Goal: Task Accomplishment & Management: Manage account settings

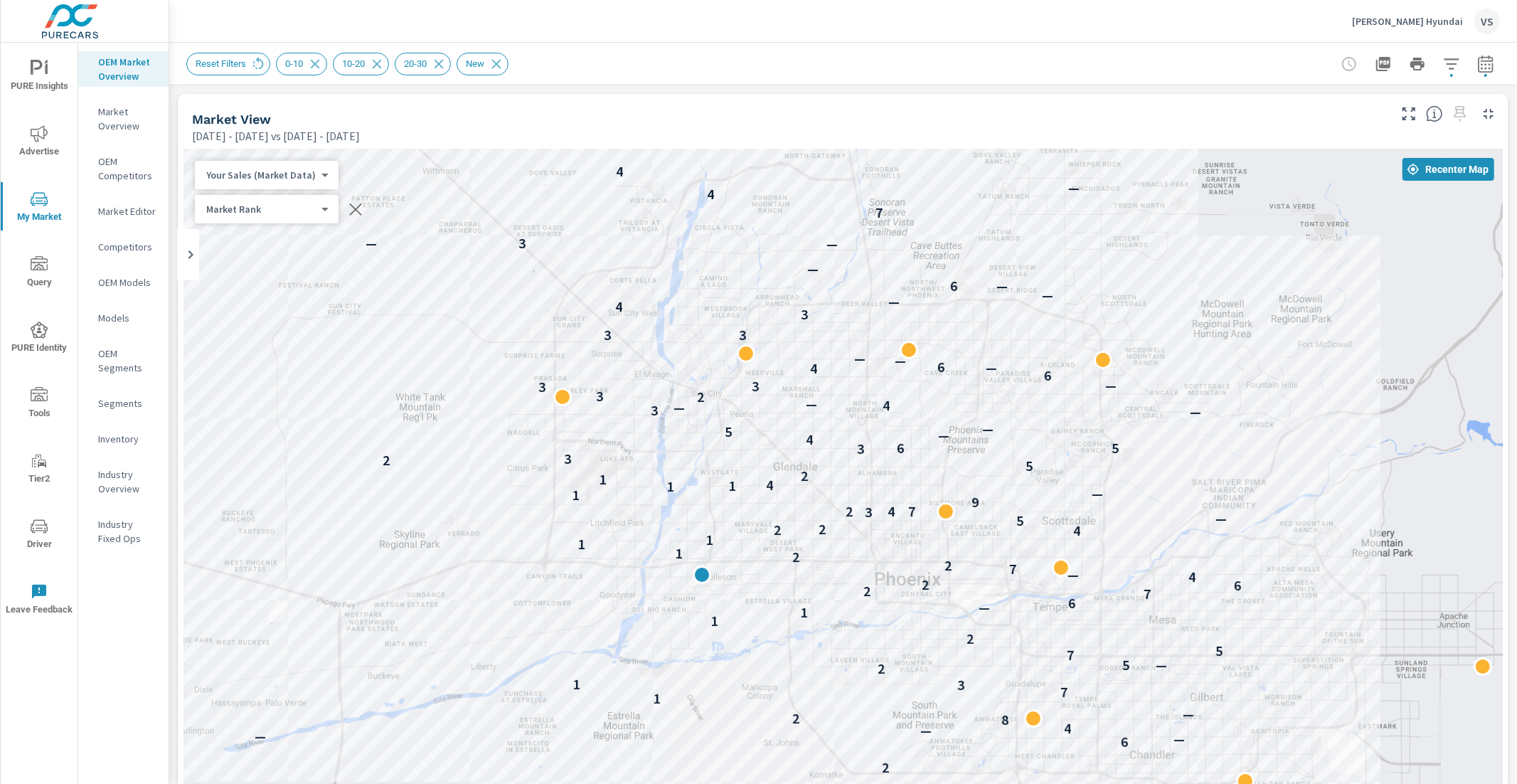
scroll to position [555, 0]
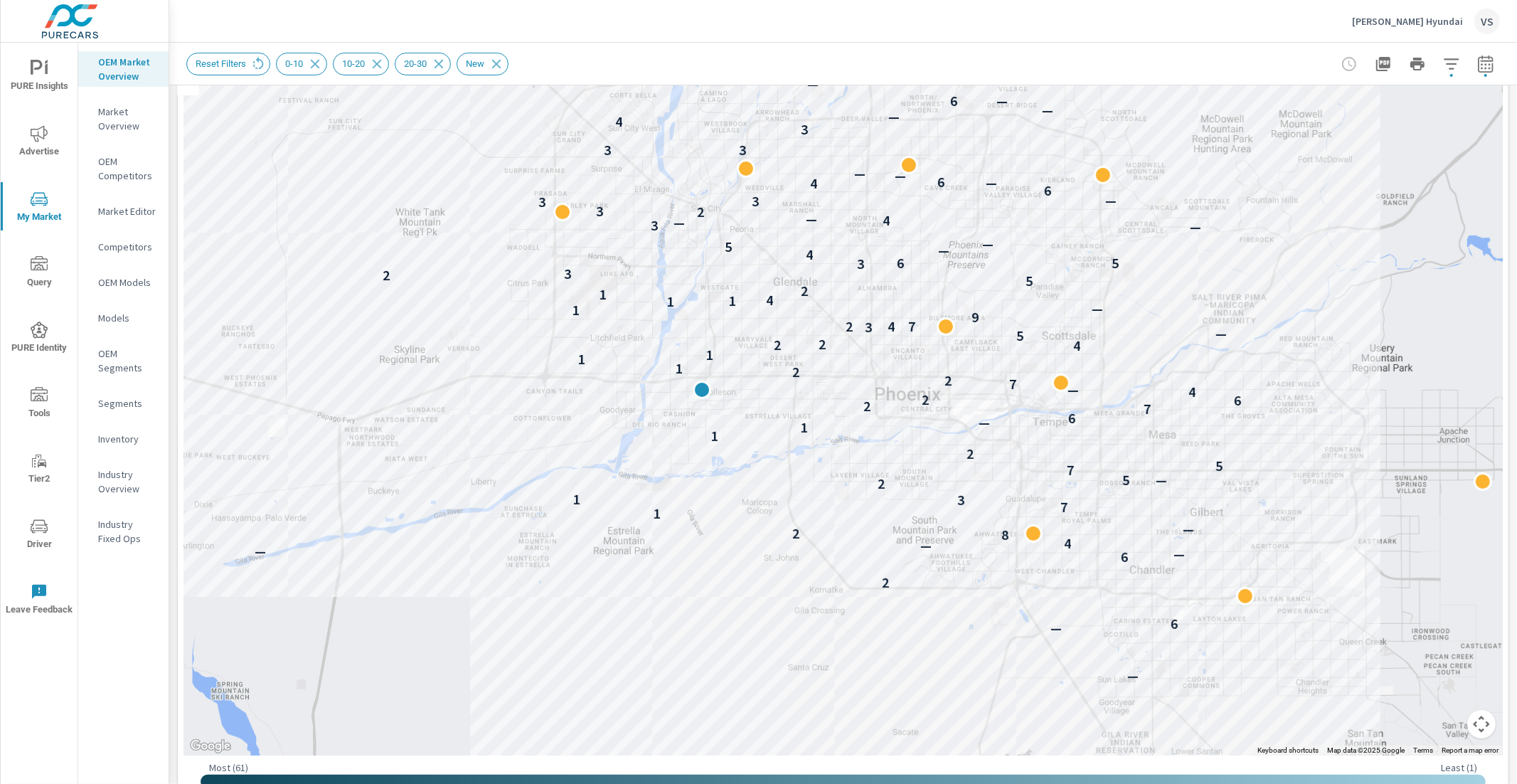
click at [1450, 20] on p "Earnhardt Hyundai" at bounding box center [1408, 21] width 111 height 13
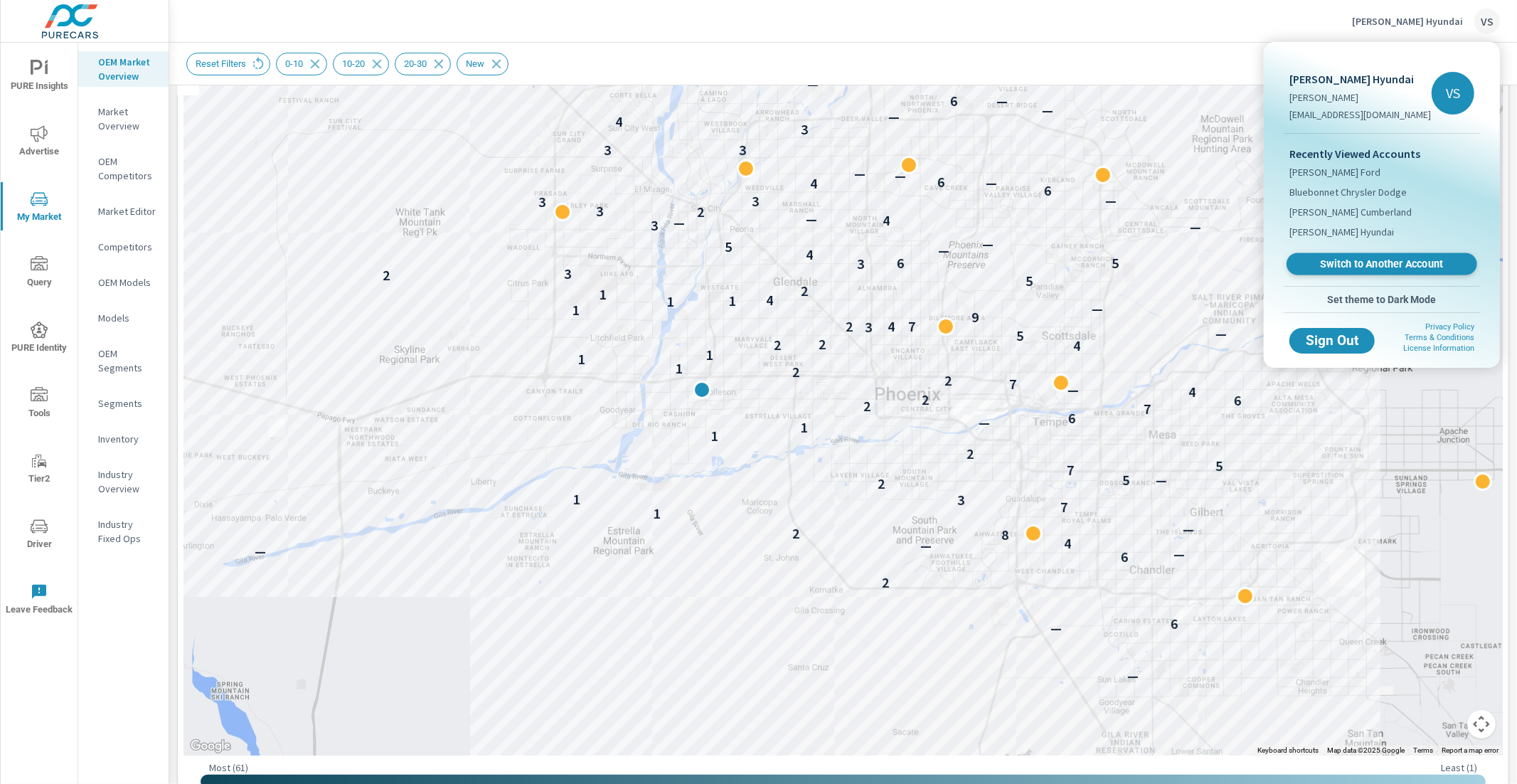
click at [1334, 260] on span "Switch to Another Account" at bounding box center [1381, 263] width 174 height 13
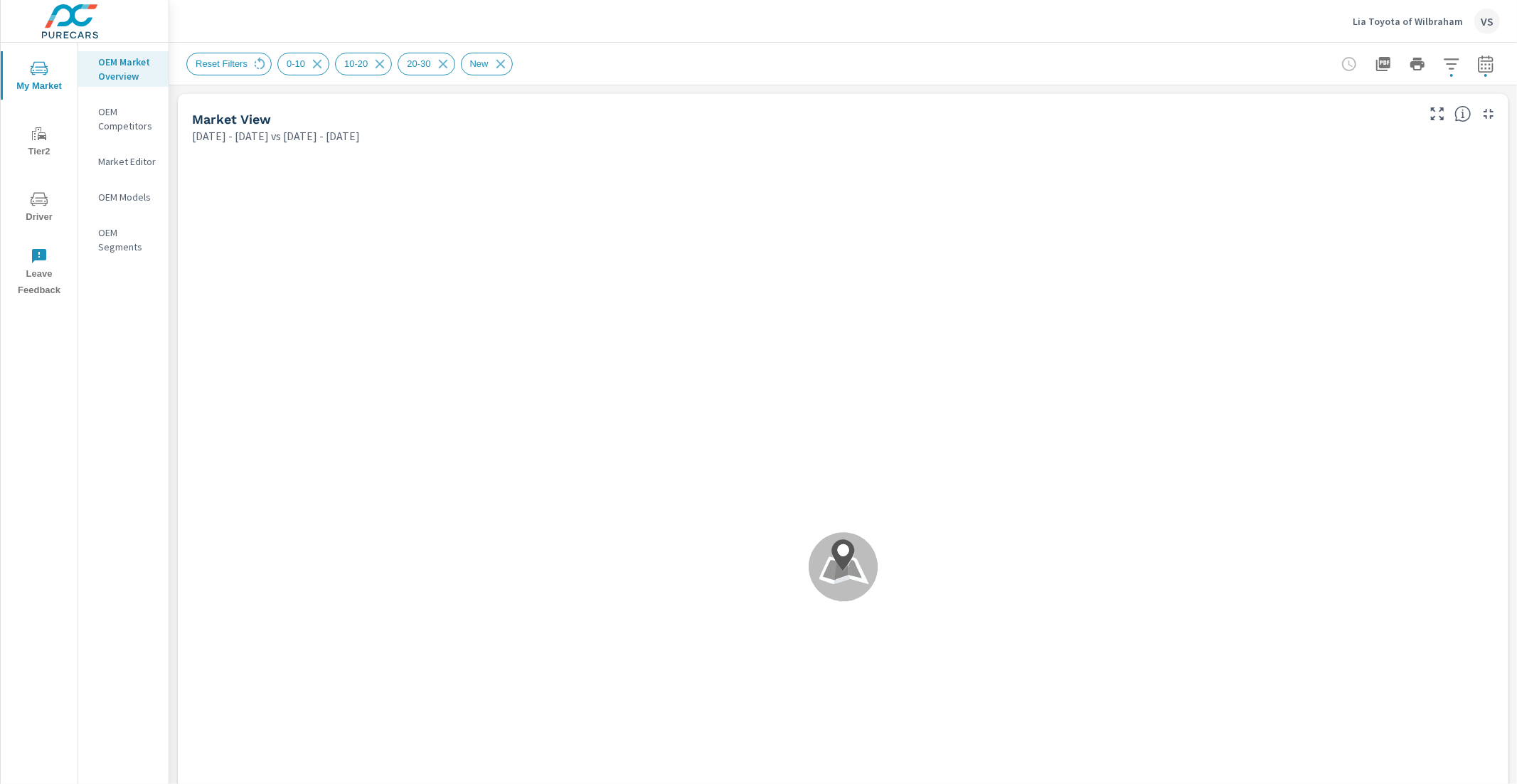
scroll to position [1, 0]
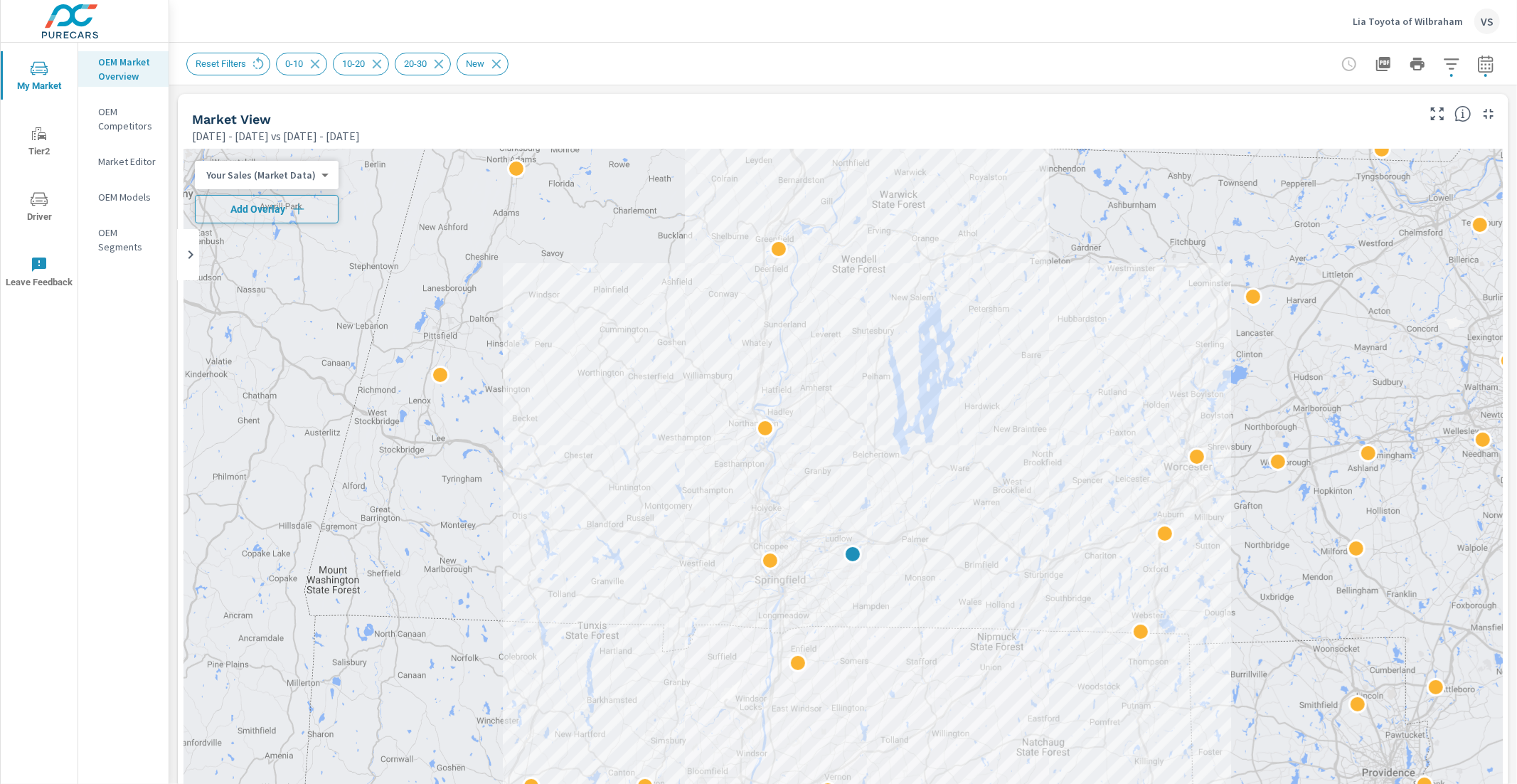
click at [268, 215] on span "Add Overlay" at bounding box center [266, 209] width 131 height 14
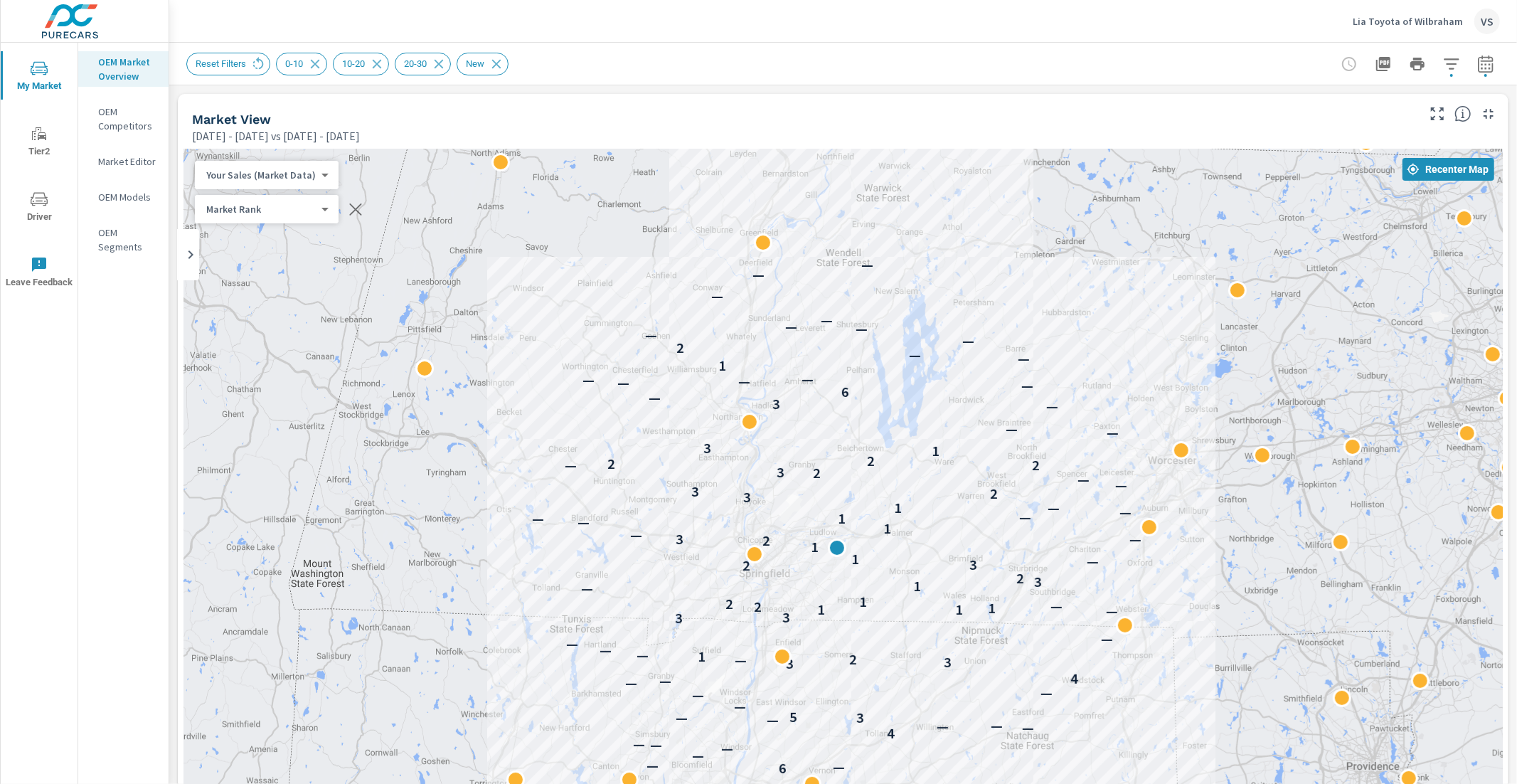
drag, startPoint x: 972, startPoint y: 373, endPoint x: 956, endPoint y: 365, distance: 17.9
click at [956, 365] on div "— — 7 — — — 7 — — — 6 — — — — — — 4 — — — — — 3 5 — — — — — 4 3 3 — 2 1 — — — —…" at bounding box center [842, 545] width 1319 height 791
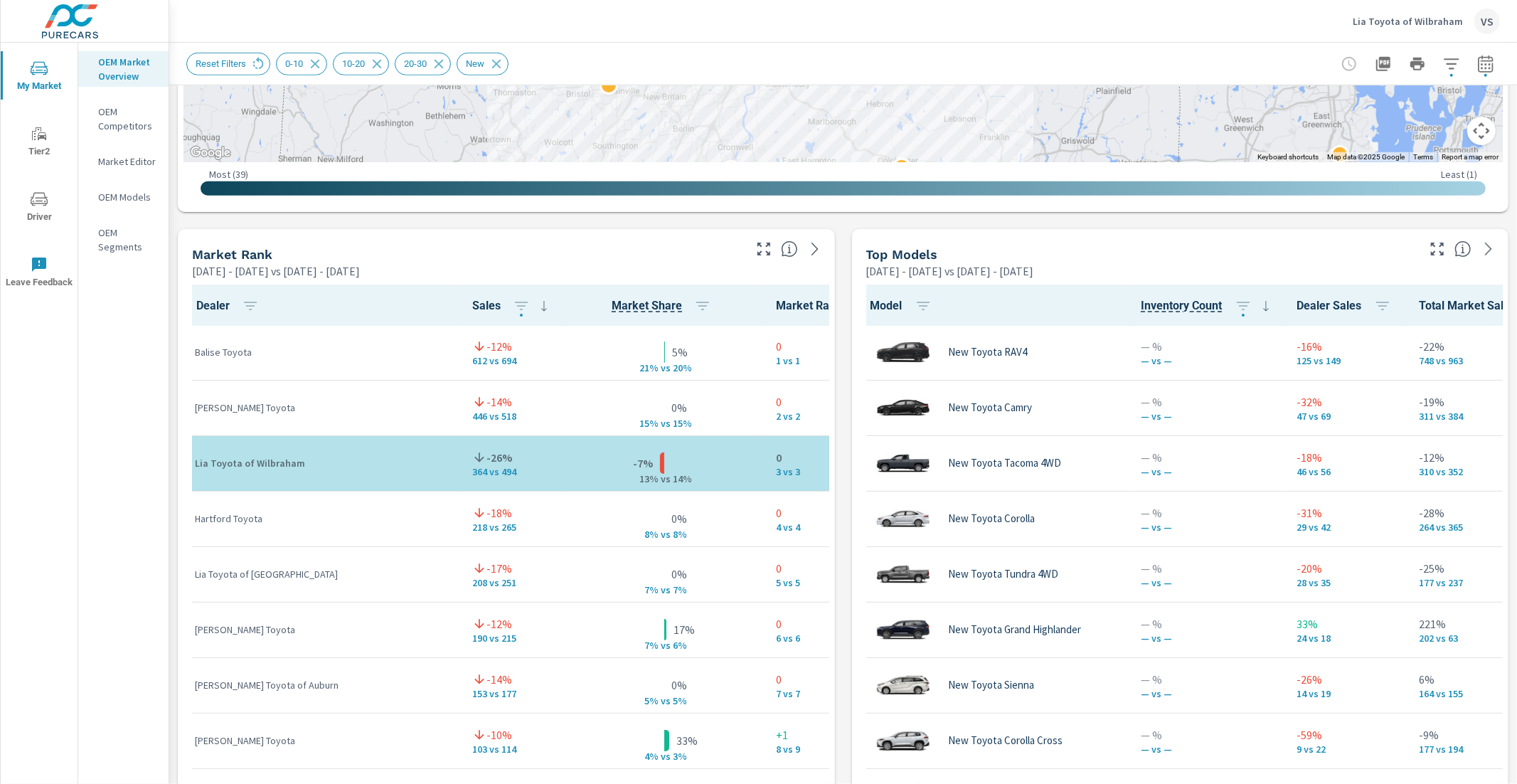
scroll to position [780, 0]
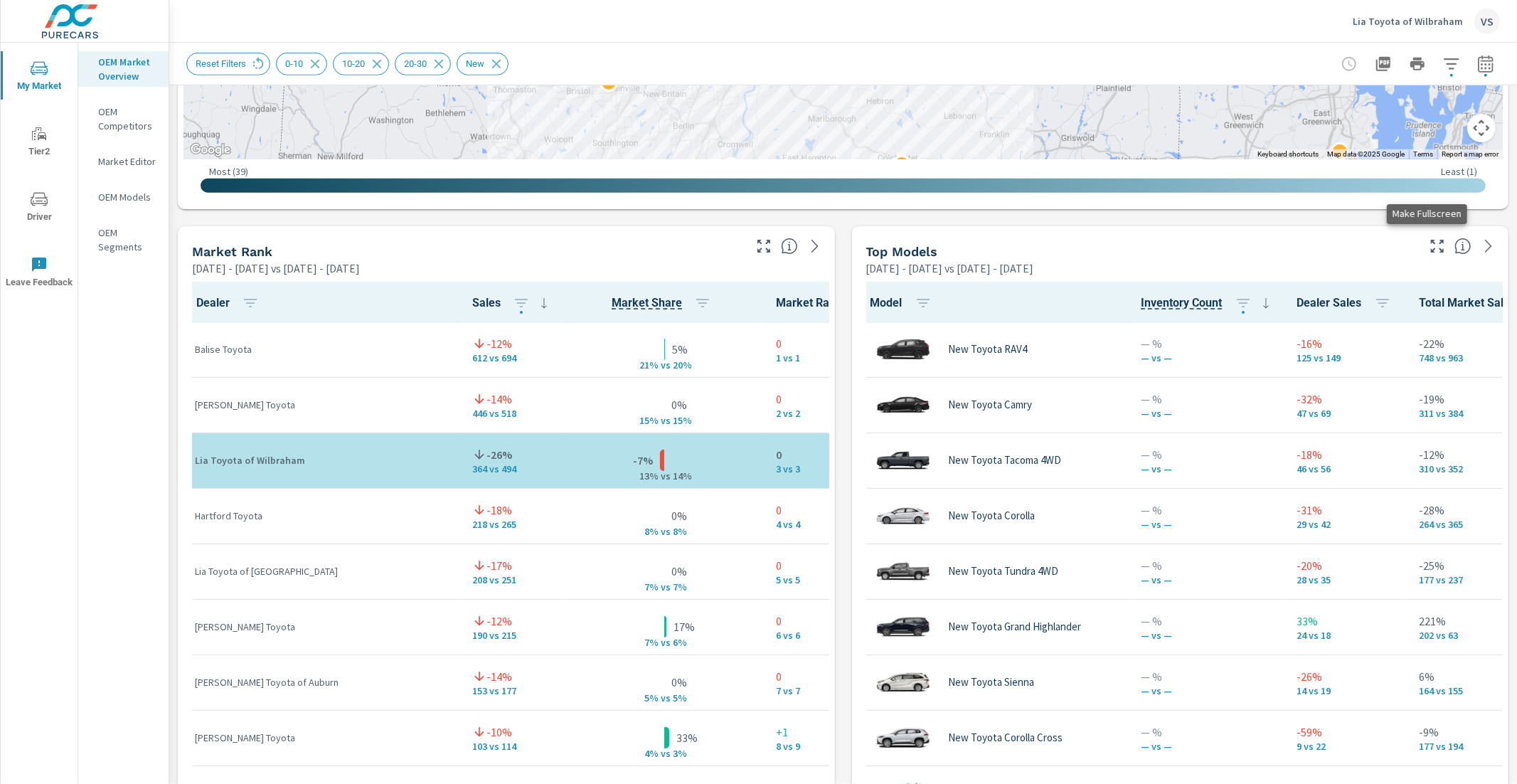
click at [1431, 249] on icon "button" at bounding box center [1437, 246] width 13 height 13
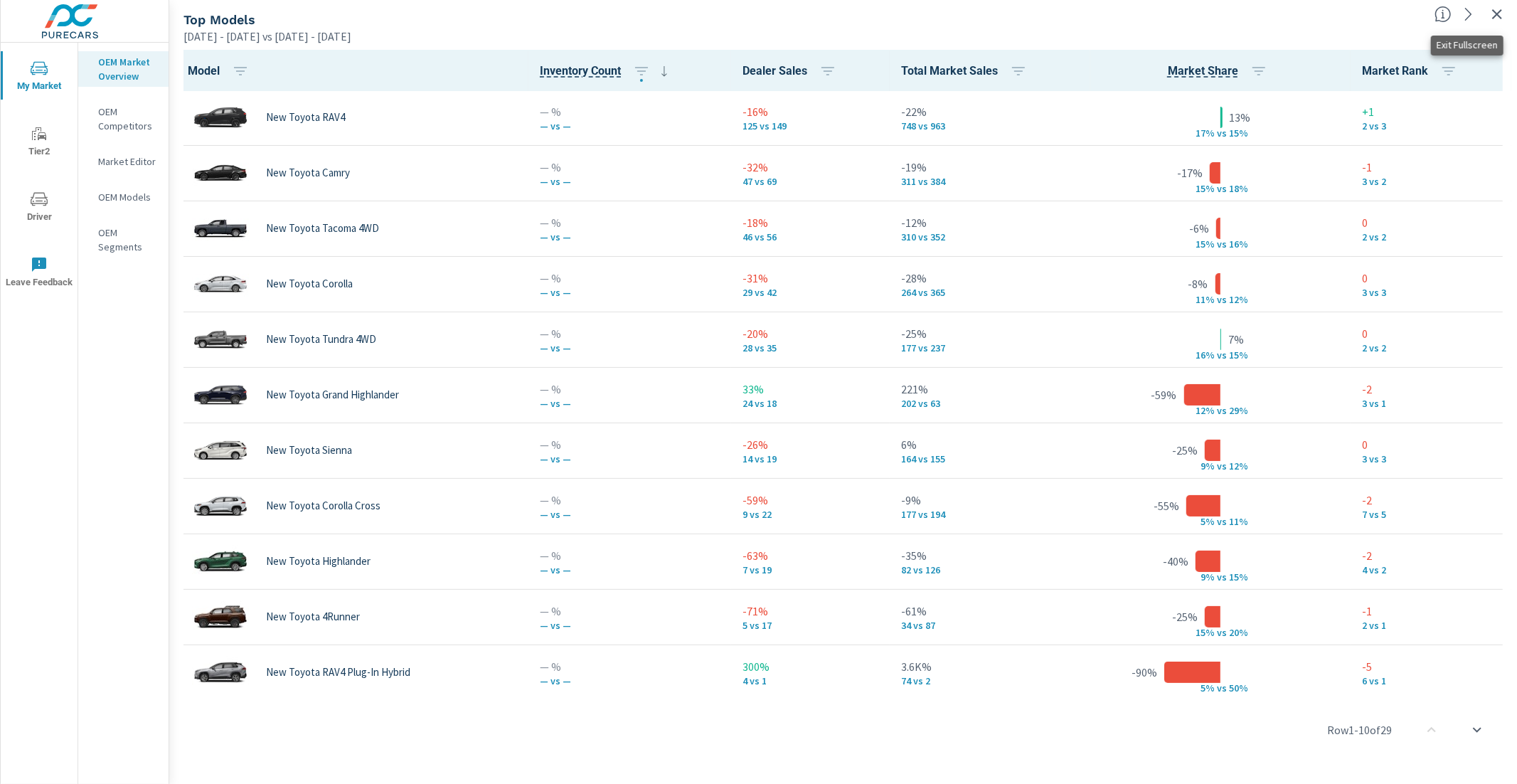
click at [1494, 11] on icon "button" at bounding box center [1497, 13] width 10 height 10
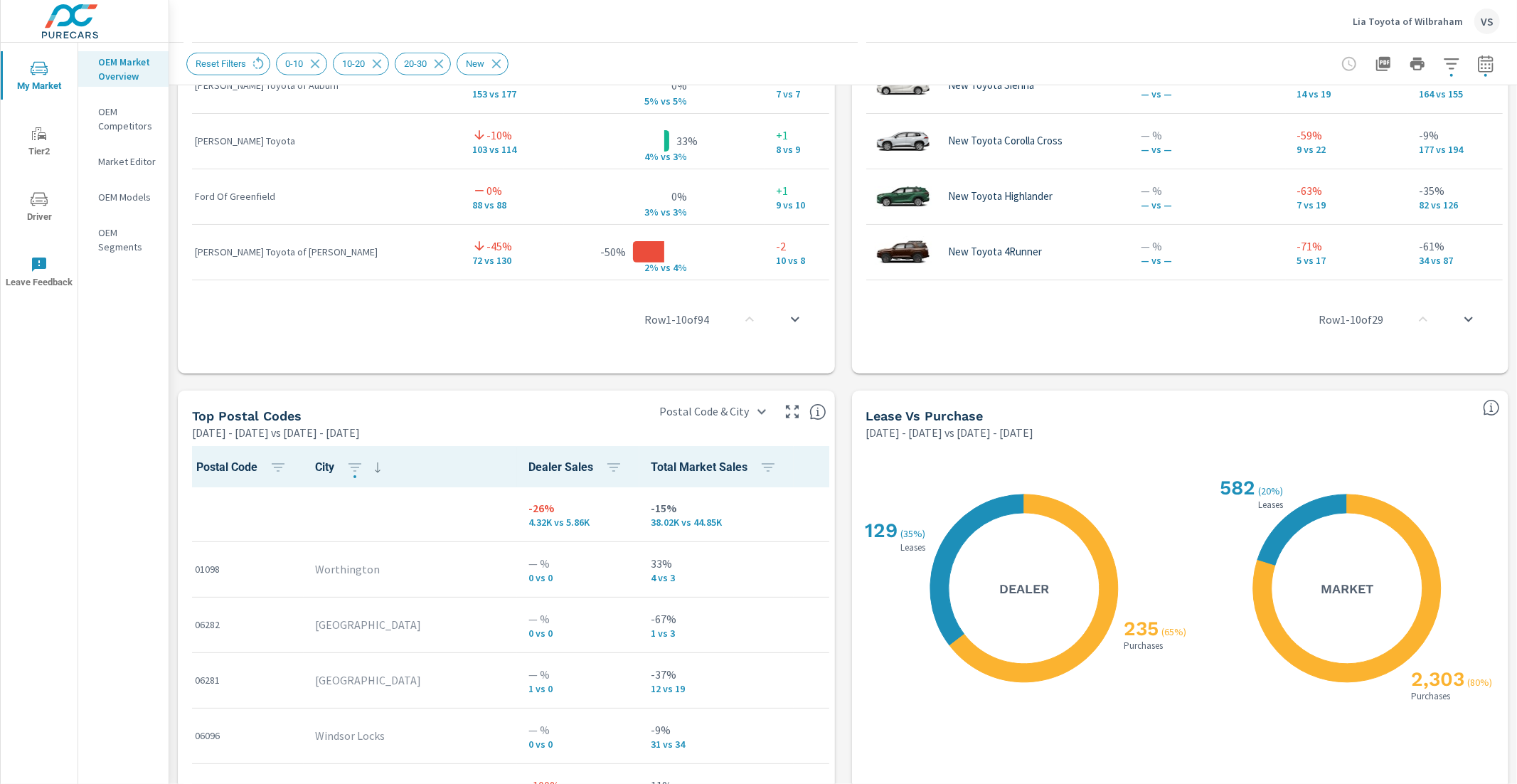
scroll to position [1433, 0]
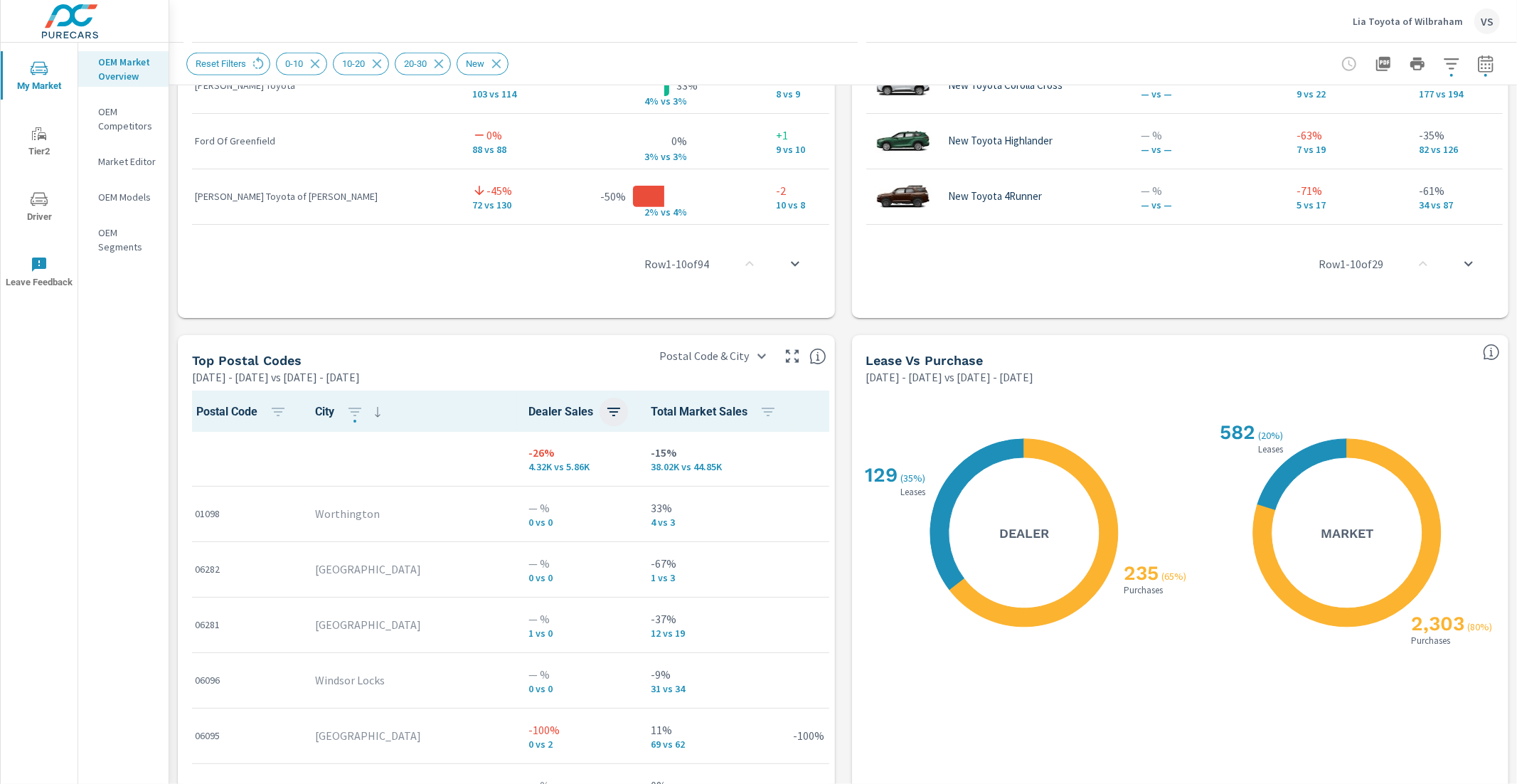
click at [605, 413] on icon "button" at bounding box center [613, 411] width 17 height 17
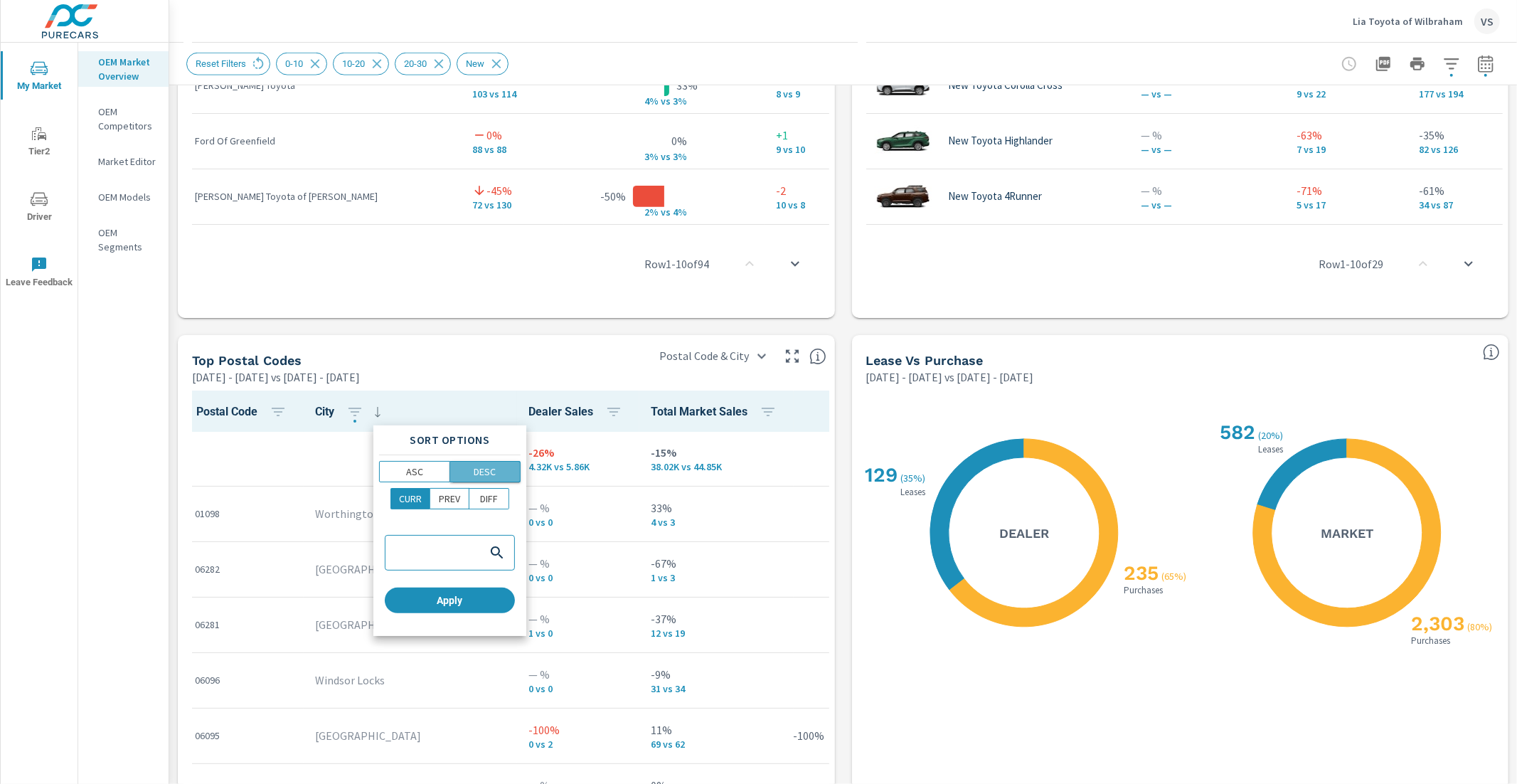
click at [489, 470] on p "DESC" at bounding box center [485, 471] width 22 height 14
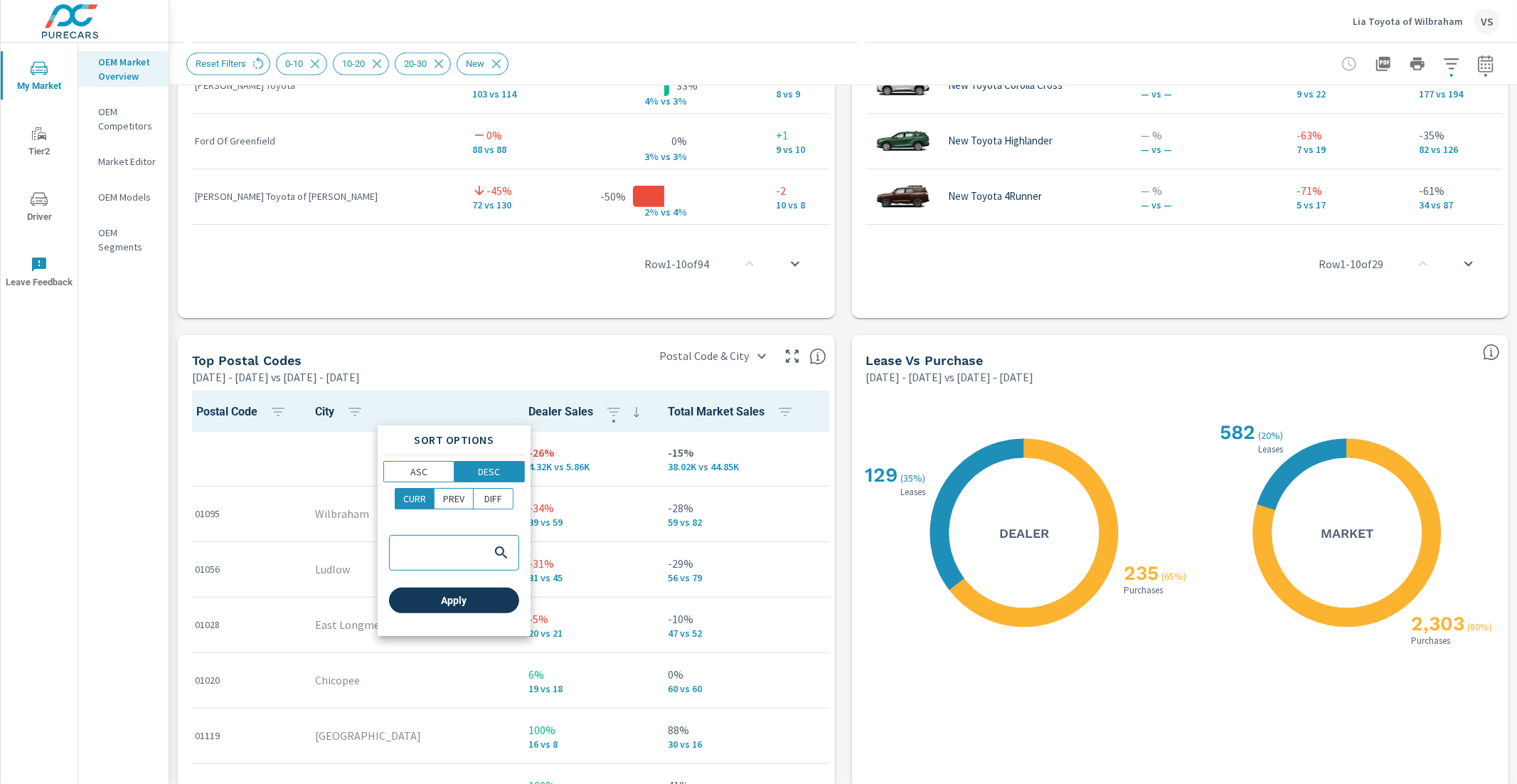
click at [472, 603] on span "Apply" at bounding box center [454, 600] width 119 height 13
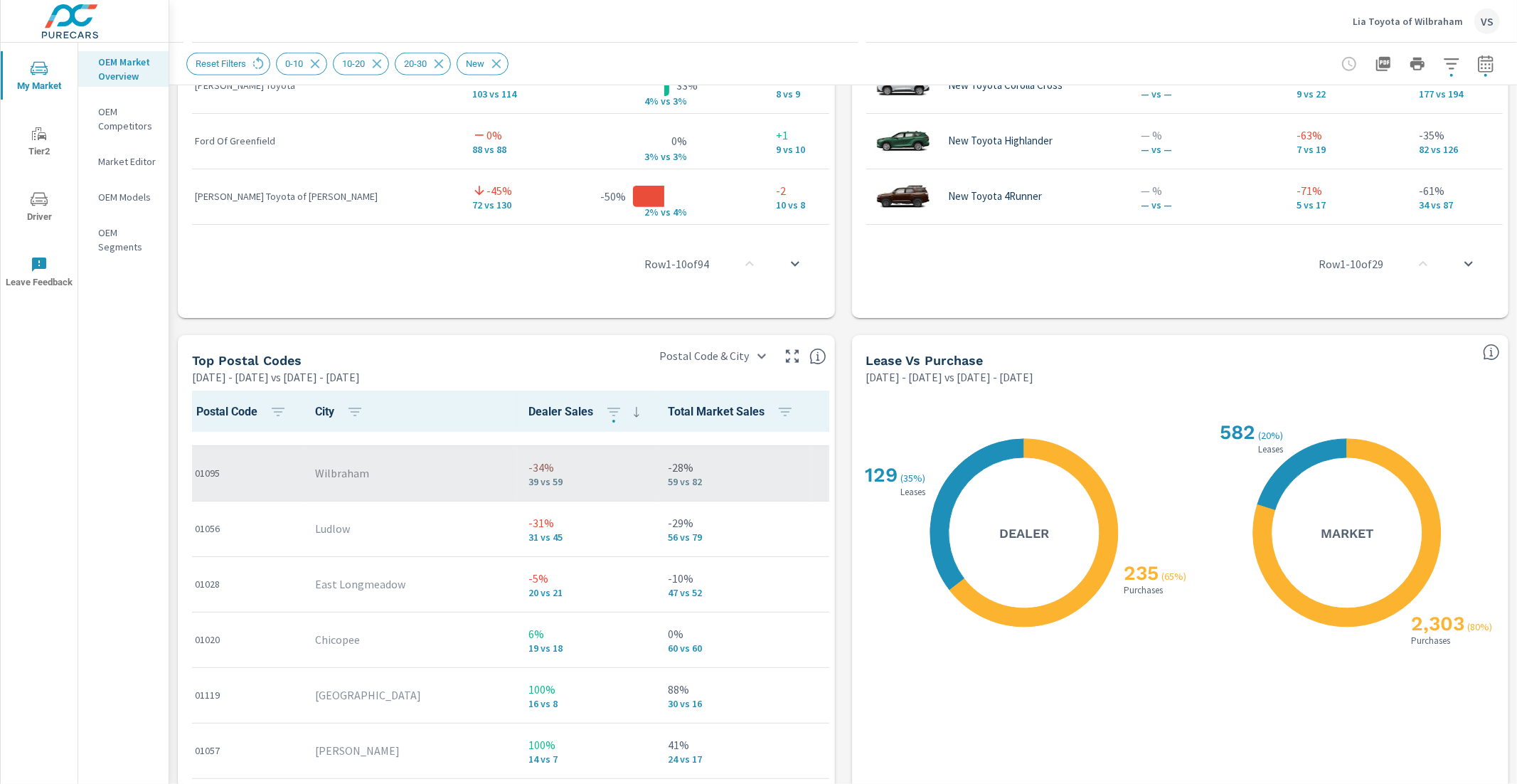
scroll to position [43, 0]
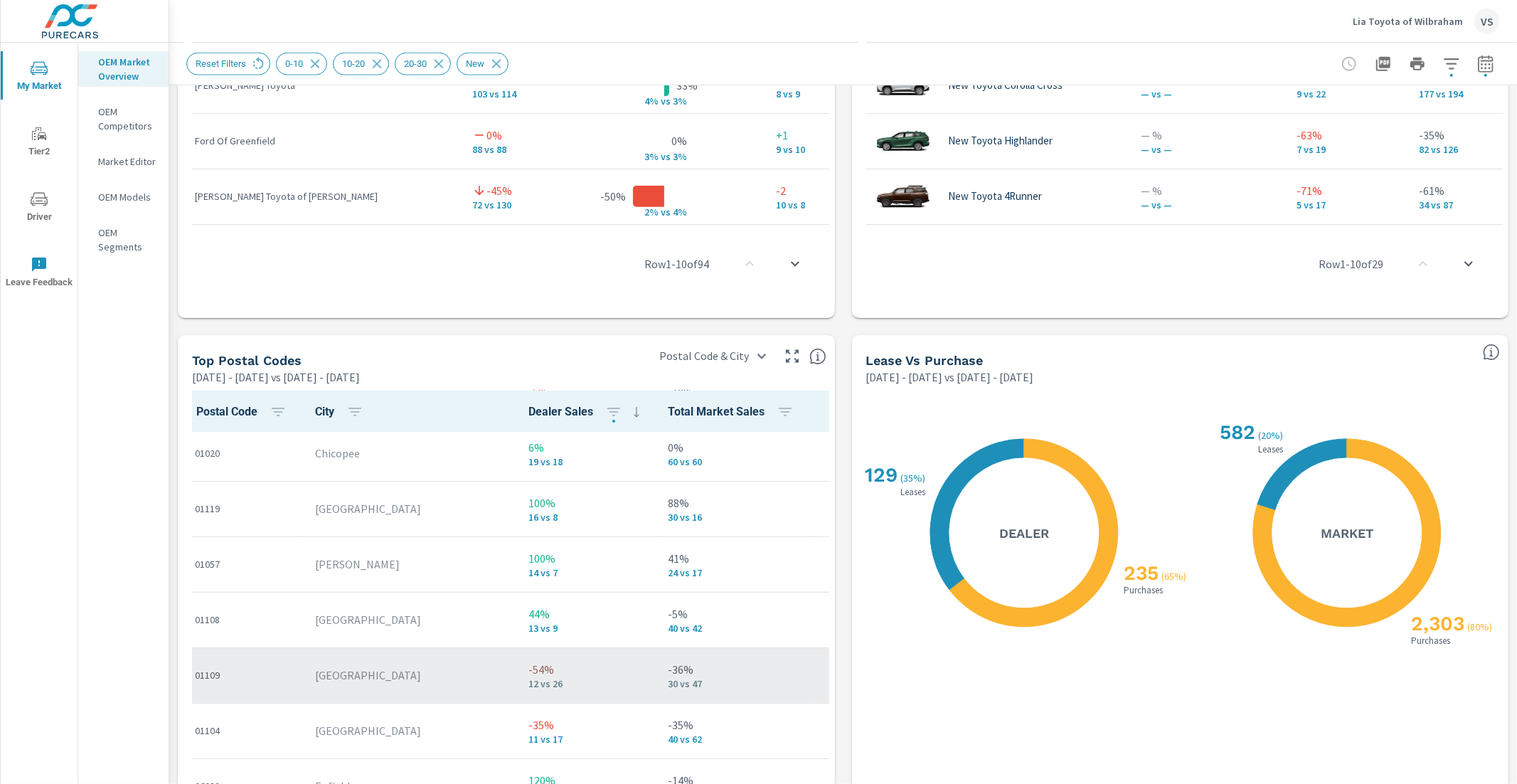
click at [529, 673] on p "-54%" at bounding box center [587, 669] width 116 height 17
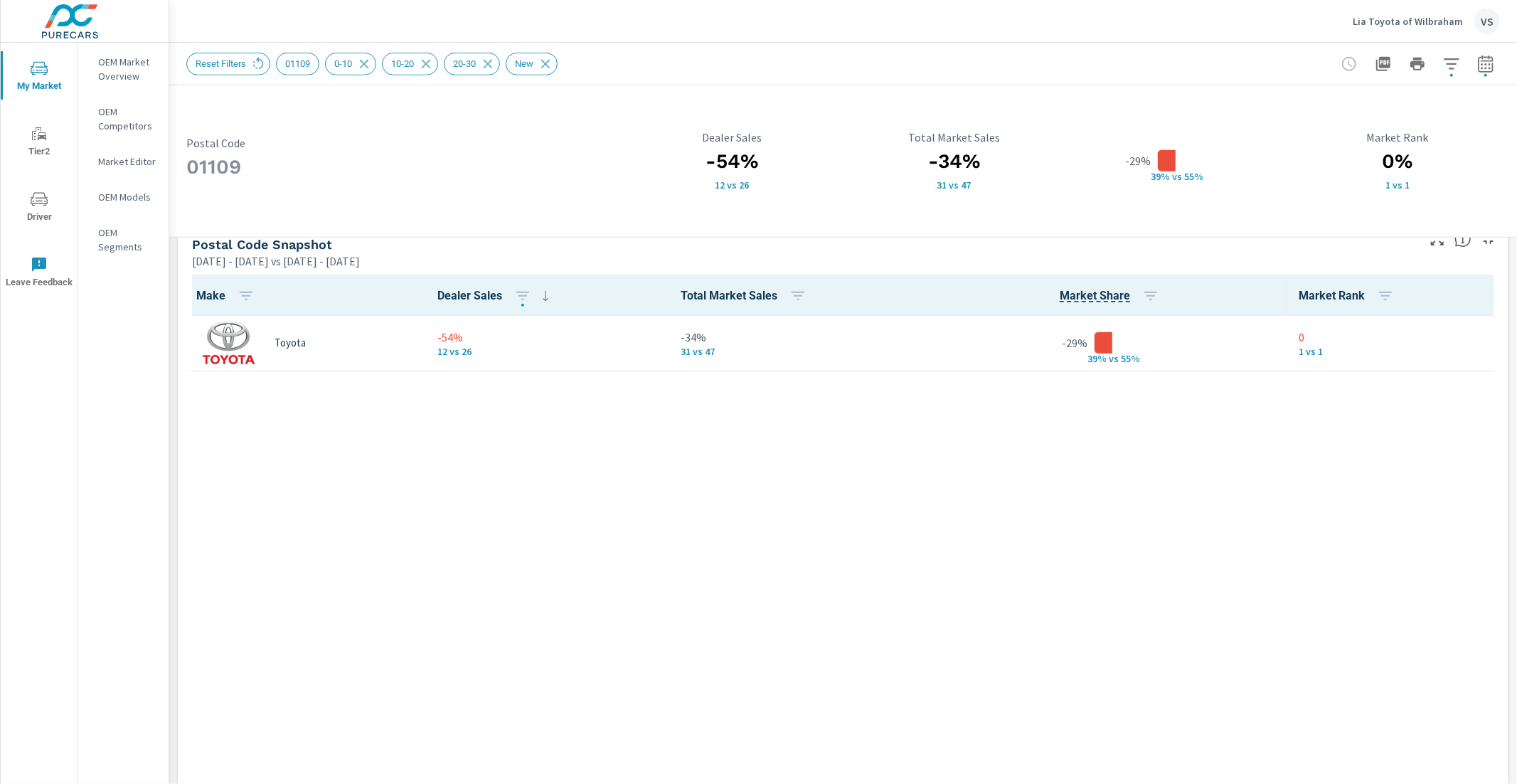
scroll to position [1127, 0]
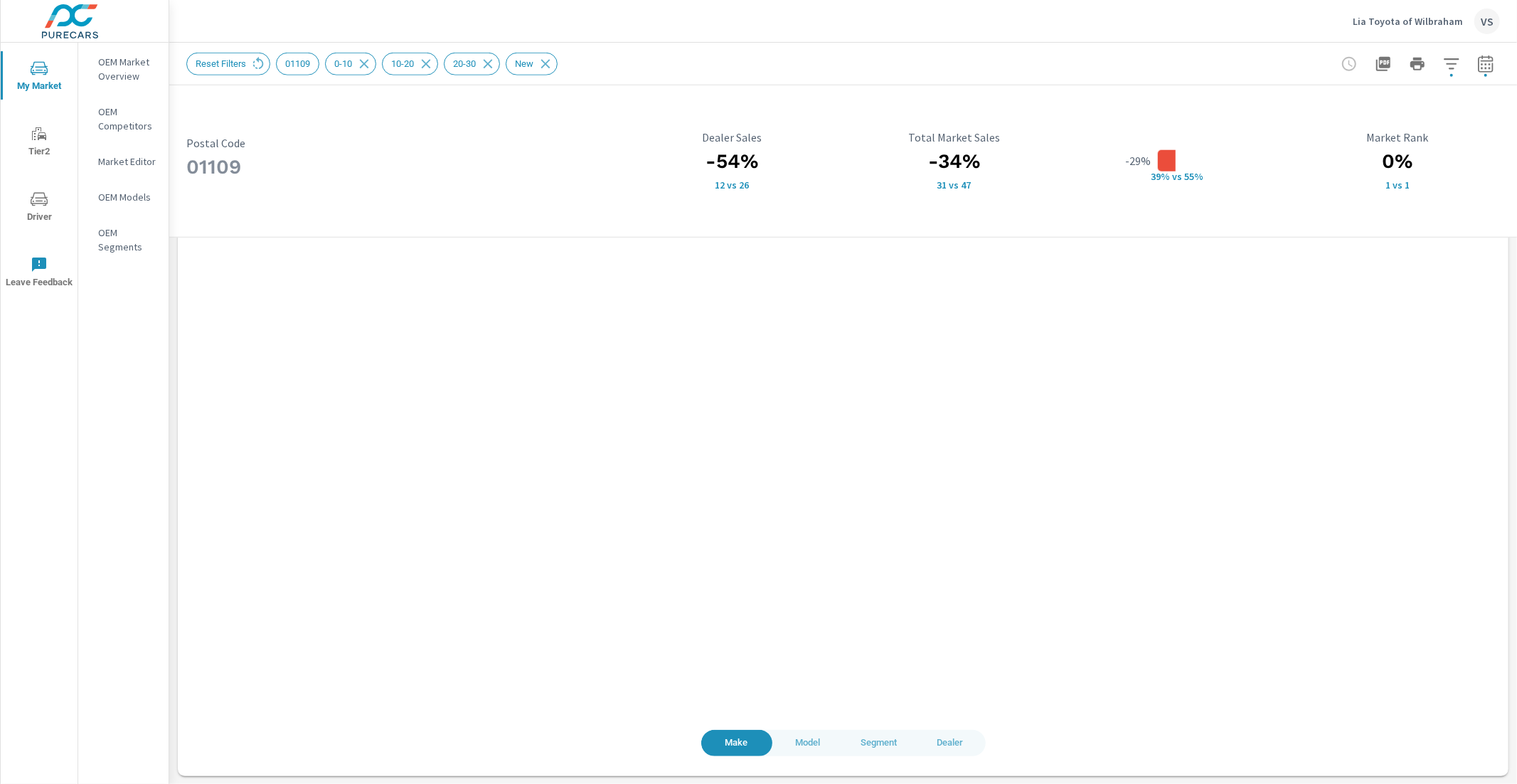
click at [801, 752] on button "Model" at bounding box center [808, 743] width 71 height 26
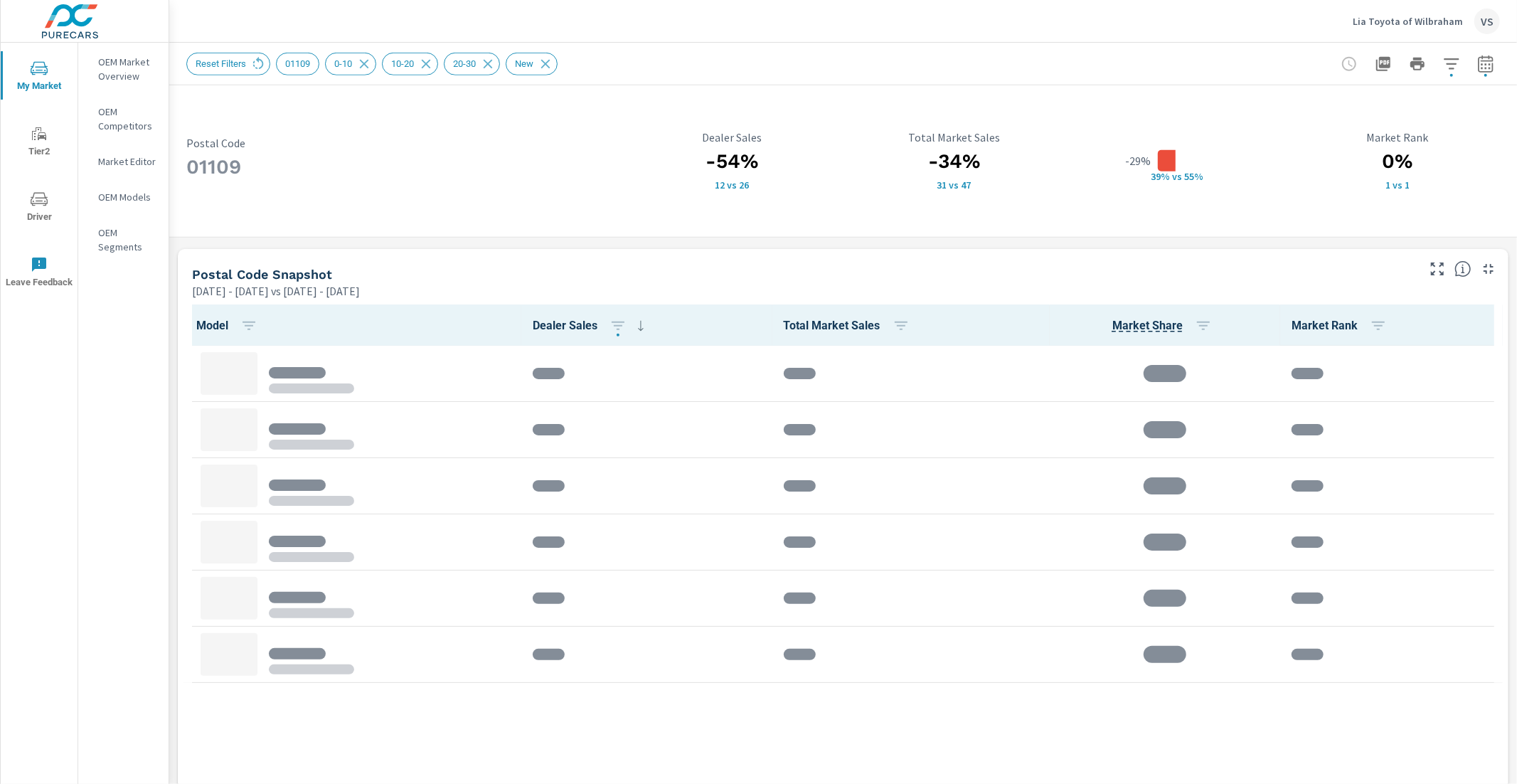
scroll to position [909, 0]
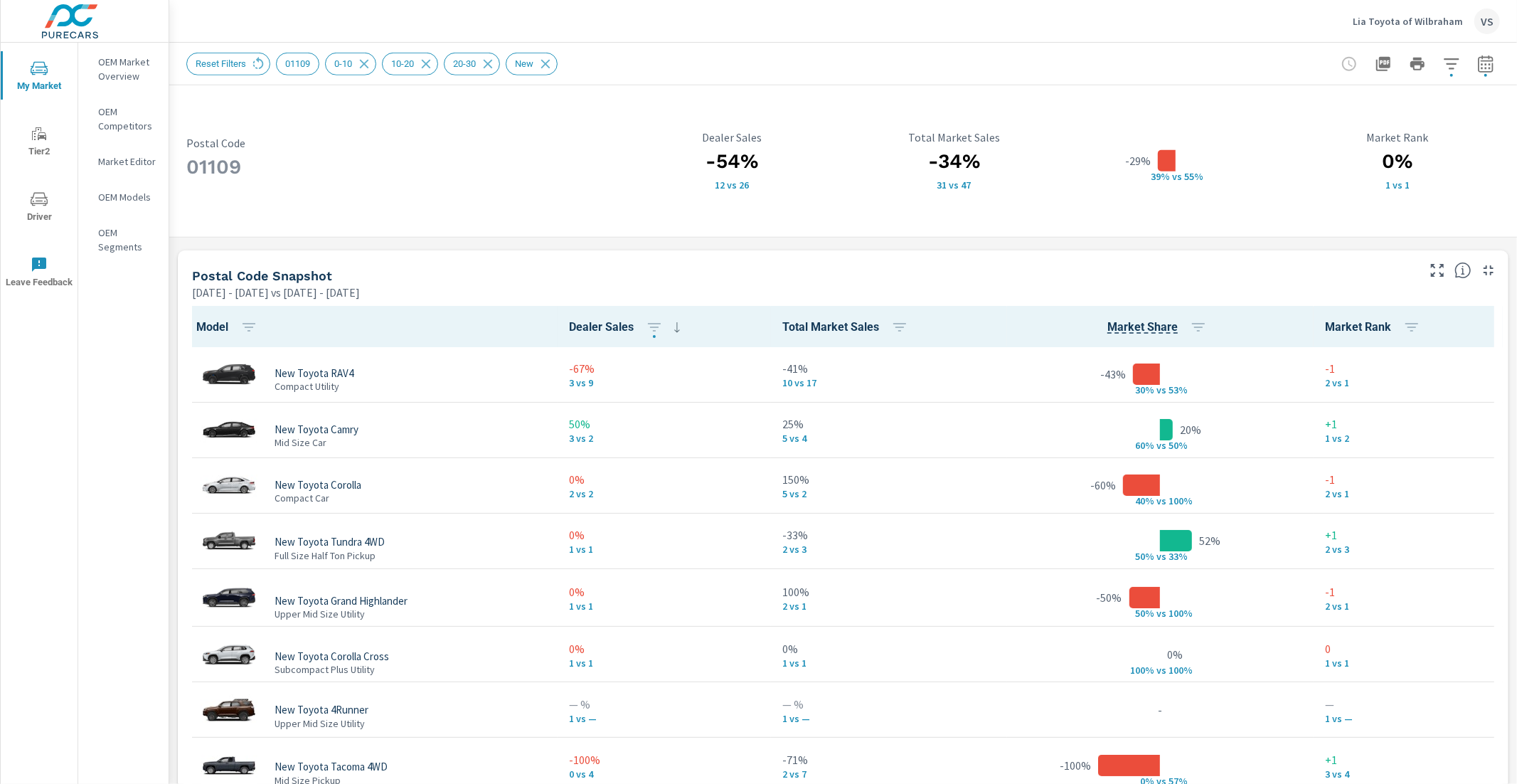
click at [1005, 284] on div "Jan 01, 2025 - Jun 30, 2025 vs Jul 01, 2024 - Dec 31, 2024" at bounding box center [803, 292] width 1223 height 17
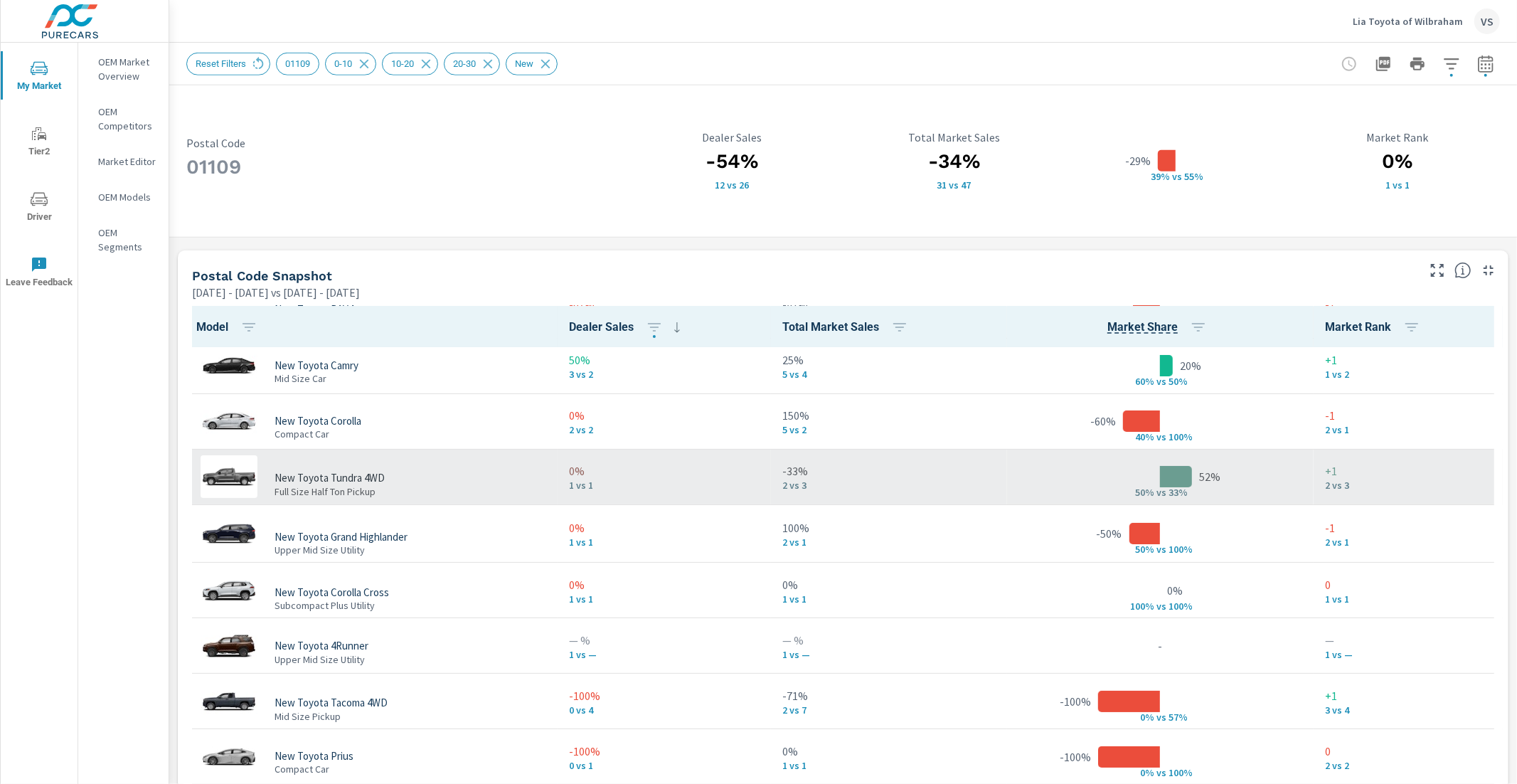
scroll to position [64, 0]
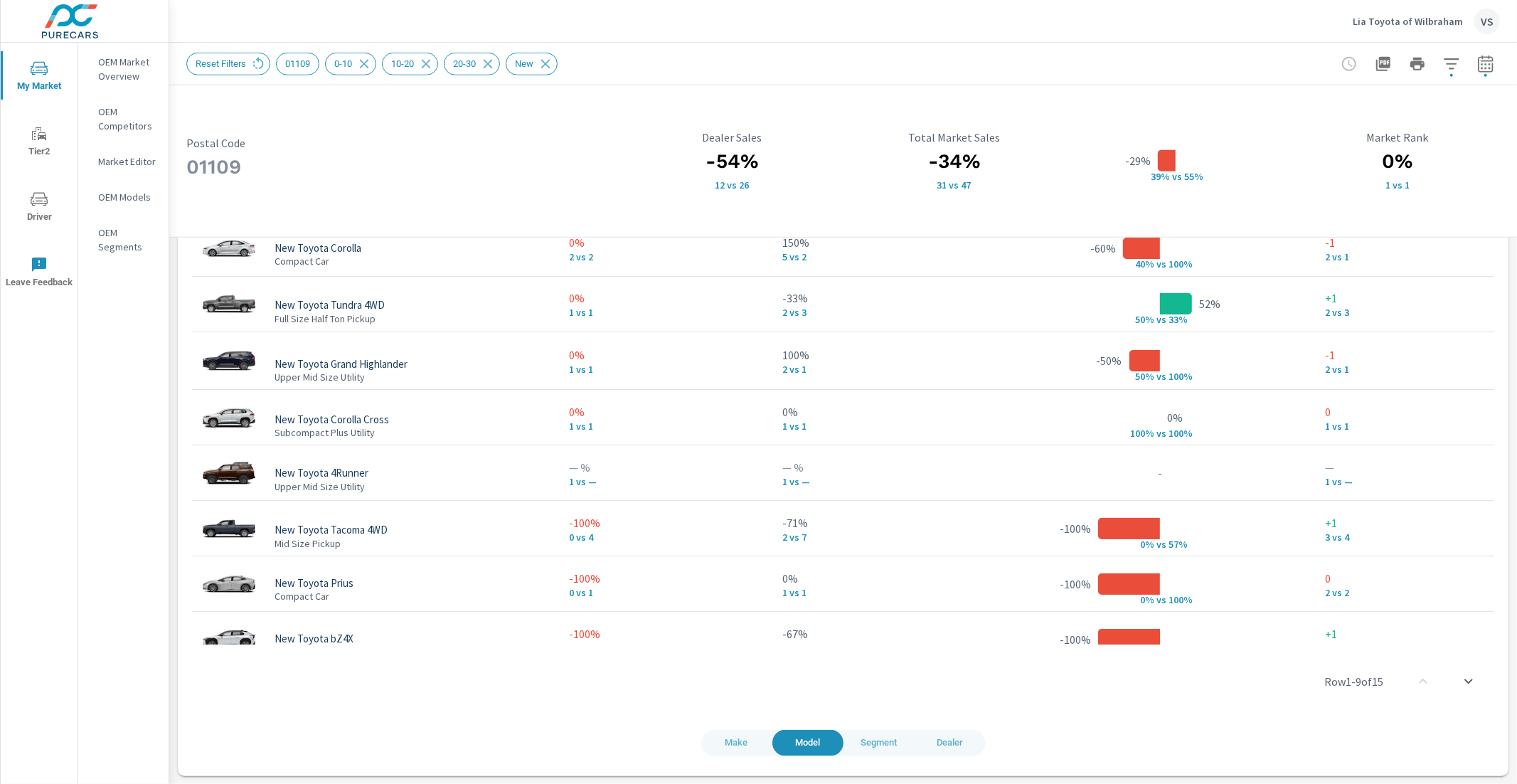
scroll to position [28, 0]
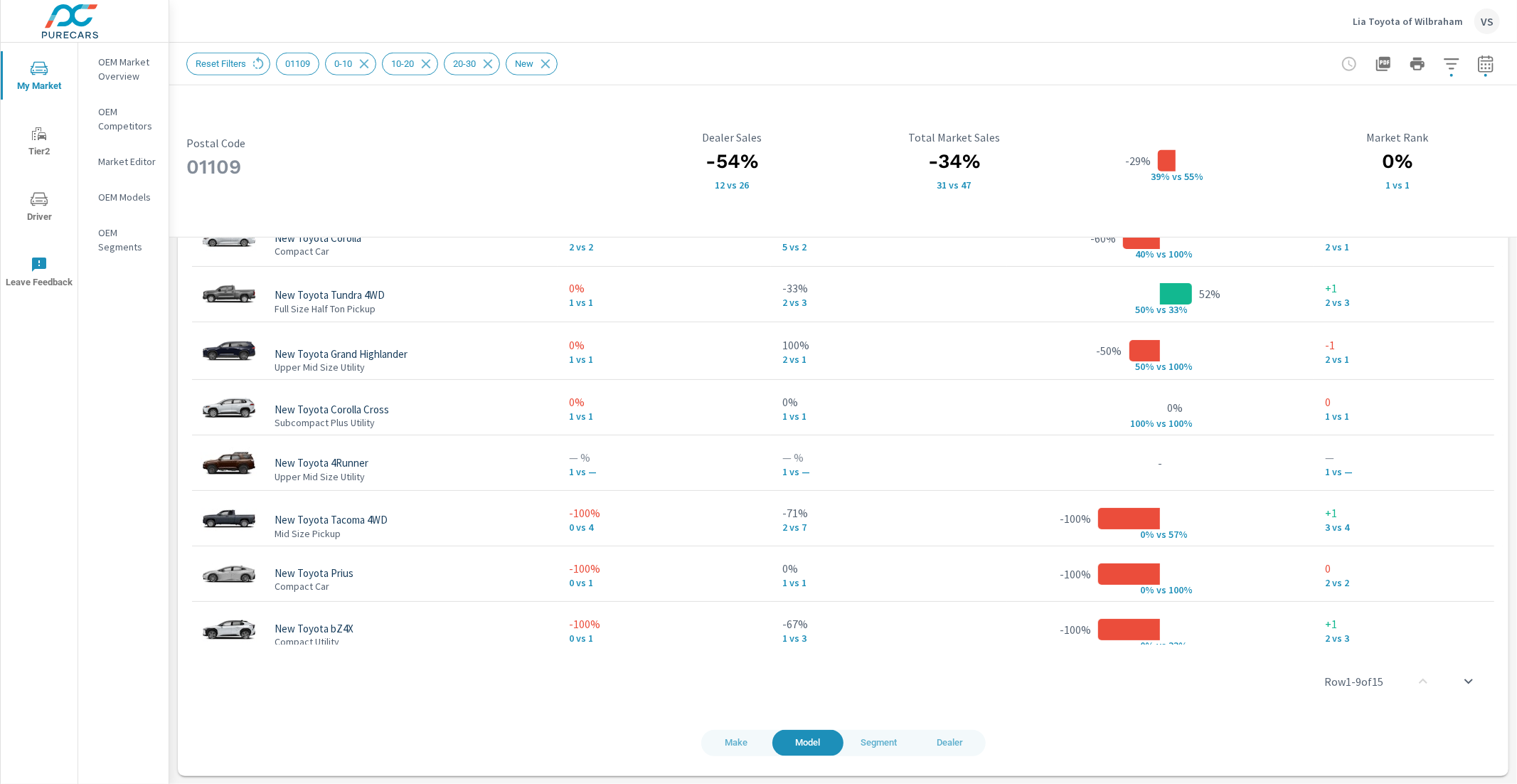
click at [958, 738] on span "Dealer" at bounding box center [950, 743] width 54 height 17
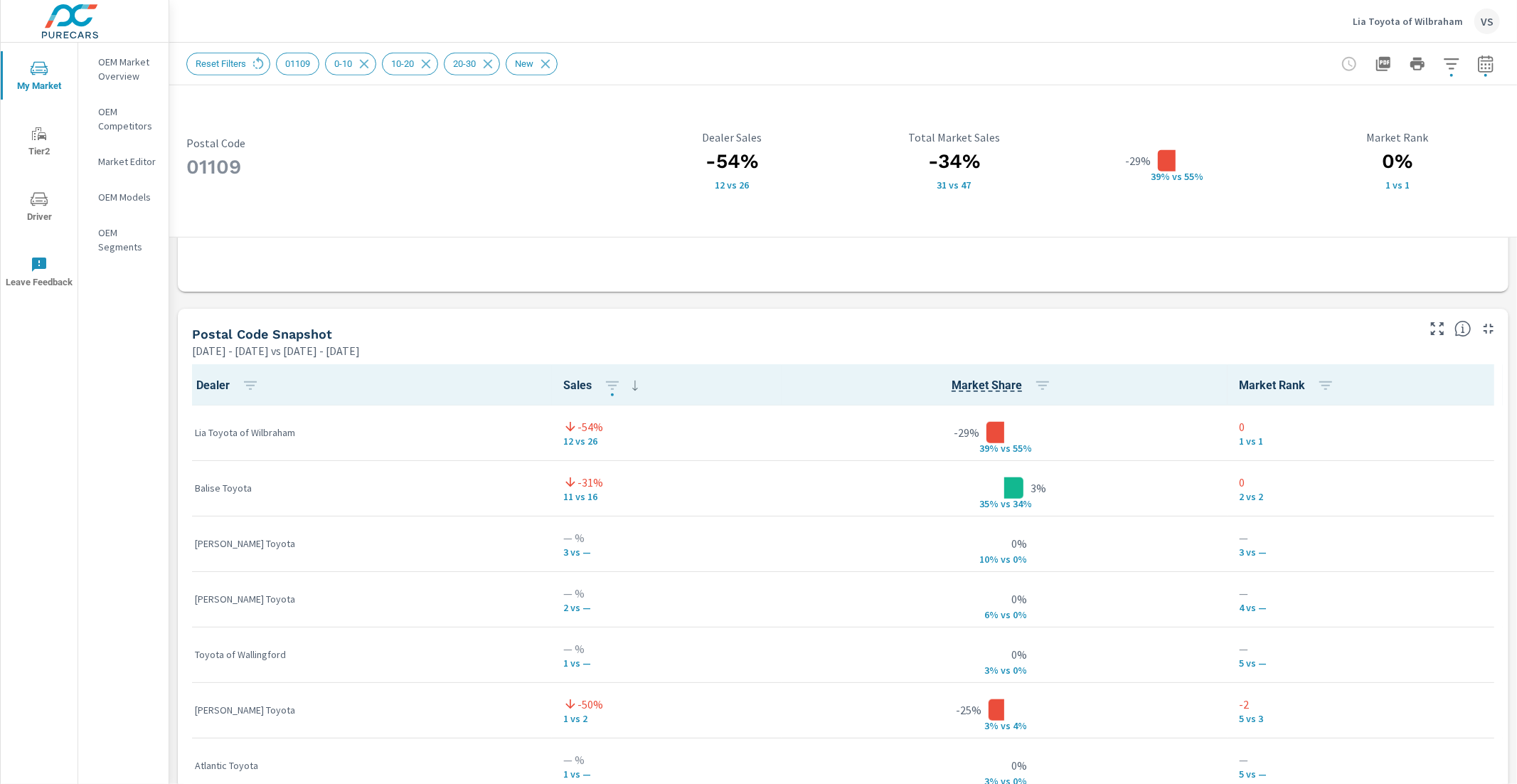
scroll to position [842, 0]
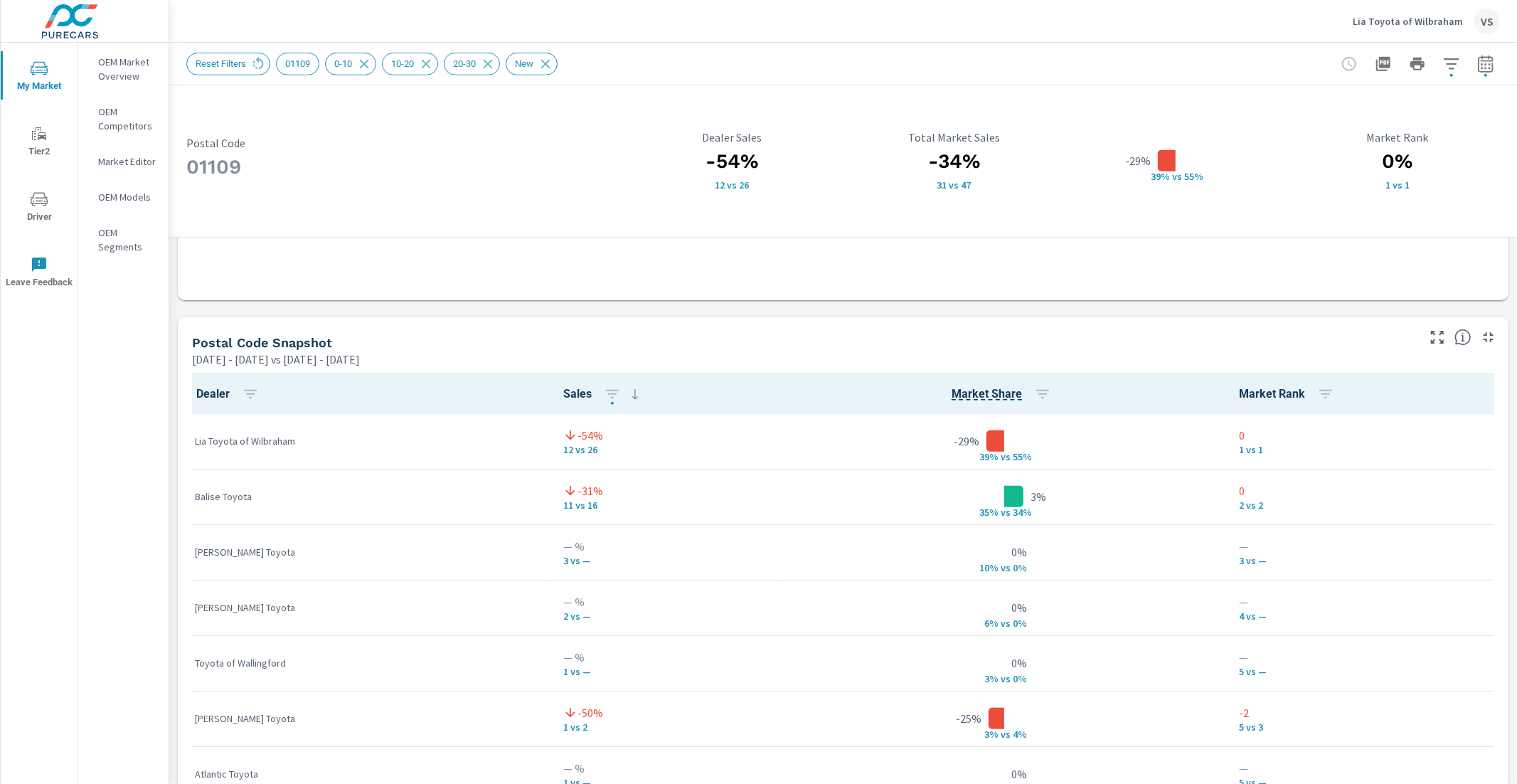
click at [734, 352] on div "Jan 01, 2025 - Jun 30, 2025 vs Jul 01, 2024 - Dec 31, 2024" at bounding box center [803, 359] width 1223 height 17
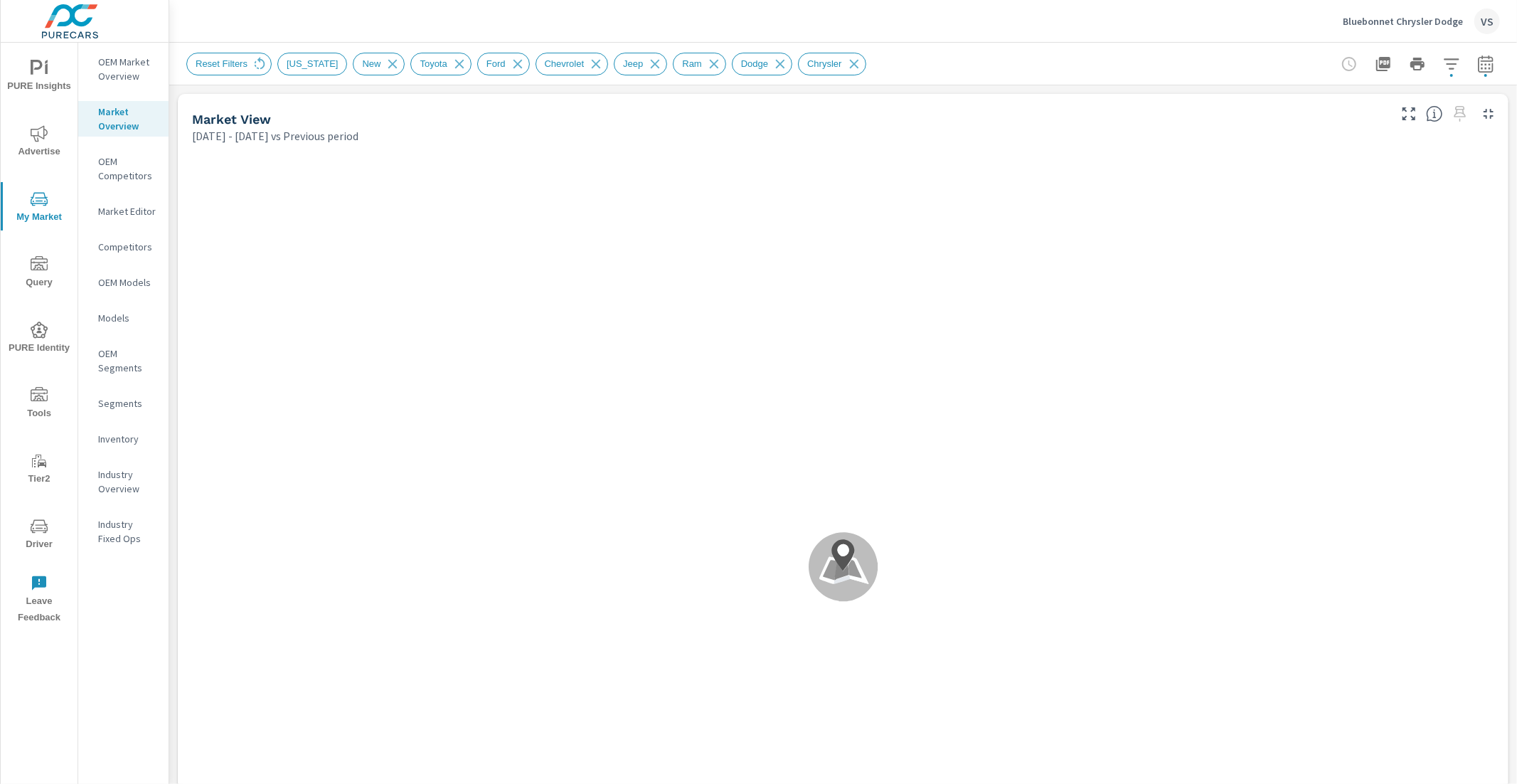
scroll to position [167, 0]
